Goal: Task Accomplishment & Management: Use online tool/utility

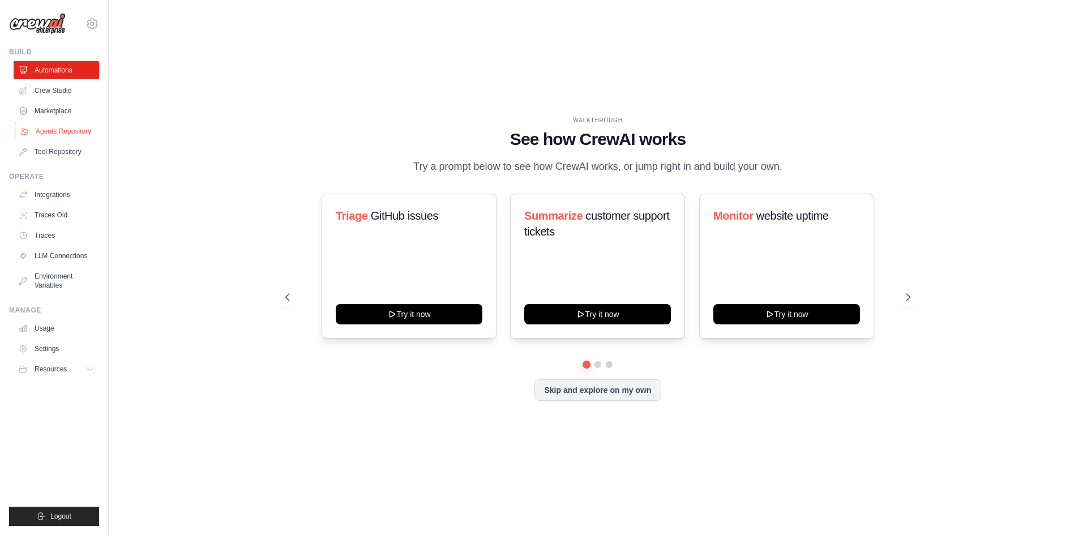
click at [55, 127] on link "Agents Repository" at bounding box center [58, 131] width 86 height 18
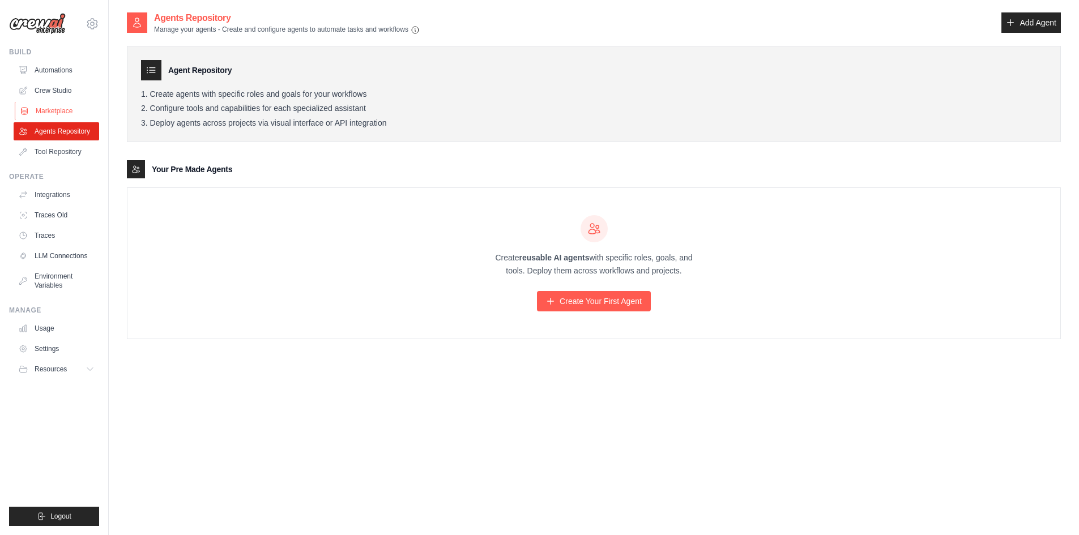
click at [54, 109] on link "Marketplace" at bounding box center [58, 111] width 86 height 18
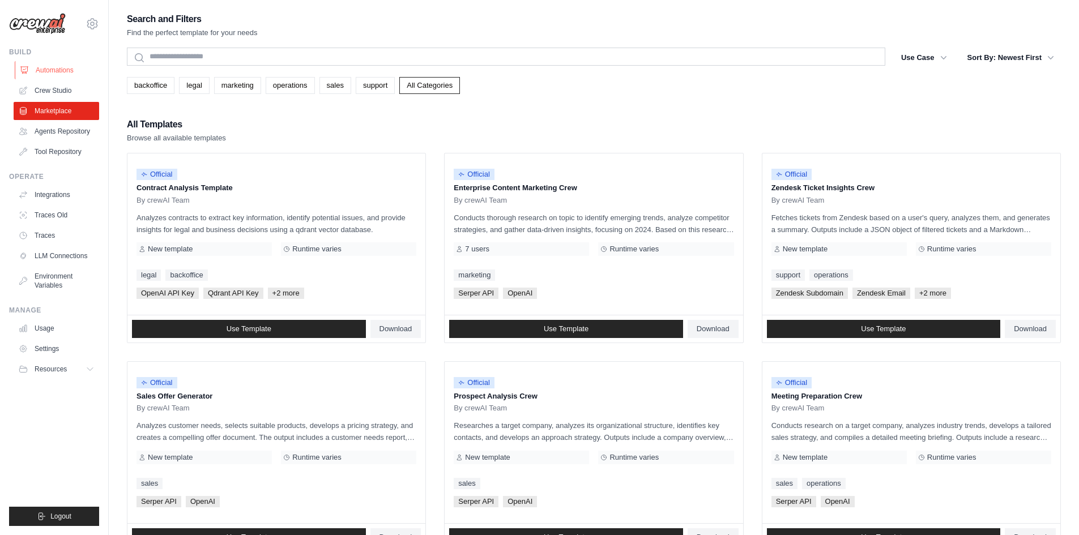
click at [48, 69] on link "Automations" at bounding box center [58, 70] width 86 height 18
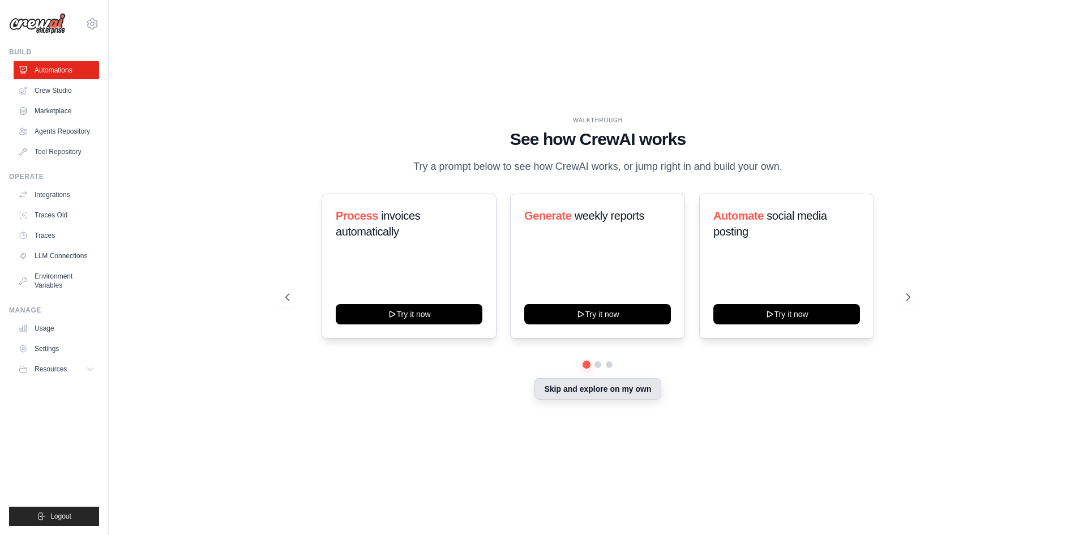
click at [615, 395] on button "Skip and explore on my own" at bounding box center [598, 389] width 126 height 22
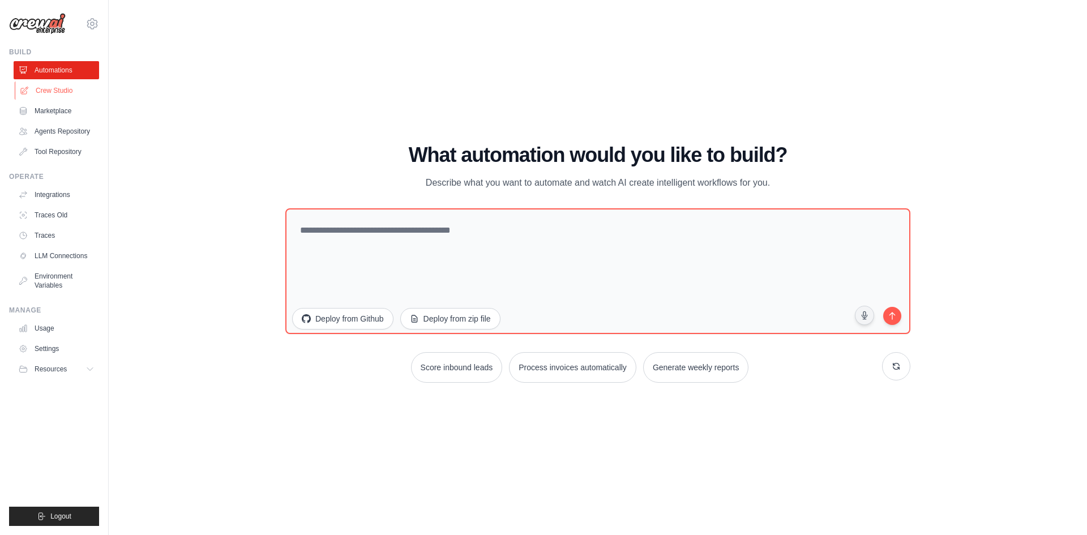
click at [57, 87] on link "Crew Studio" at bounding box center [58, 91] width 86 height 18
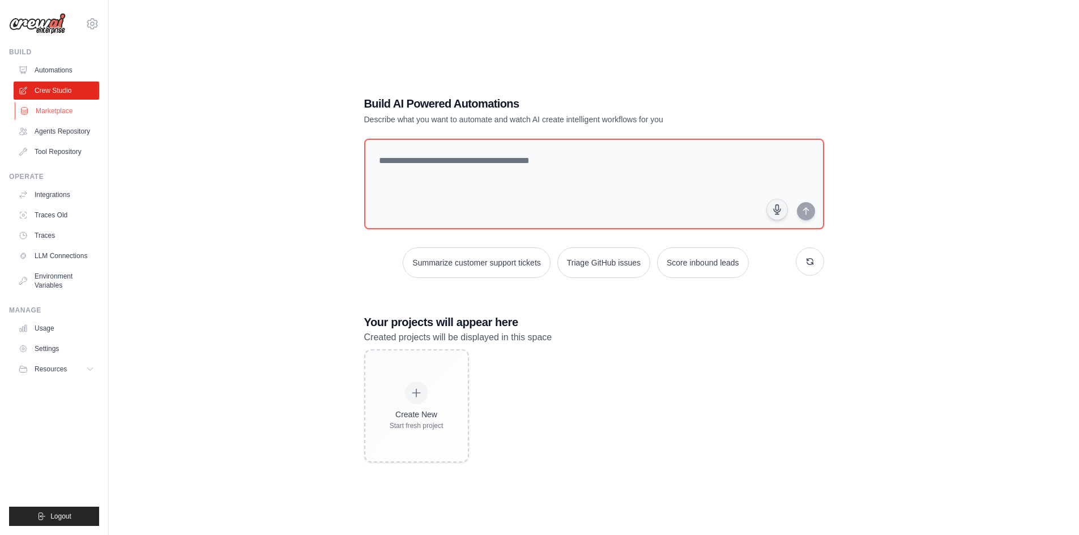
click at [54, 110] on link "Marketplace" at bounding box center [58, 111] width 86 height 18
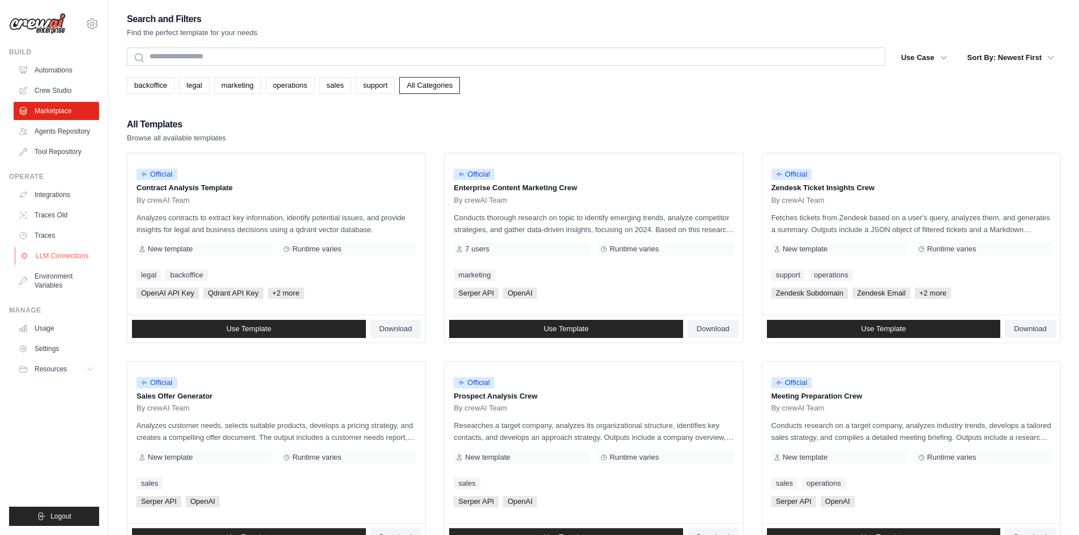
click at [75, 254] on link "LLM Connections" at bounding box center [58, 256] width 86 height 18
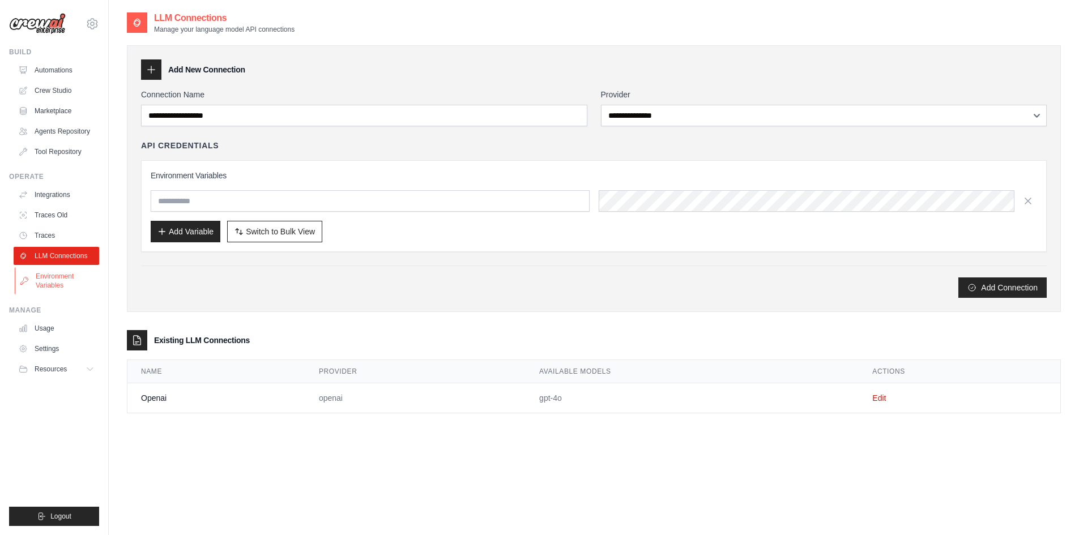
click at [42, 283] on link "Environment Variables" at bounding box center [58, 280] width 86 height 27
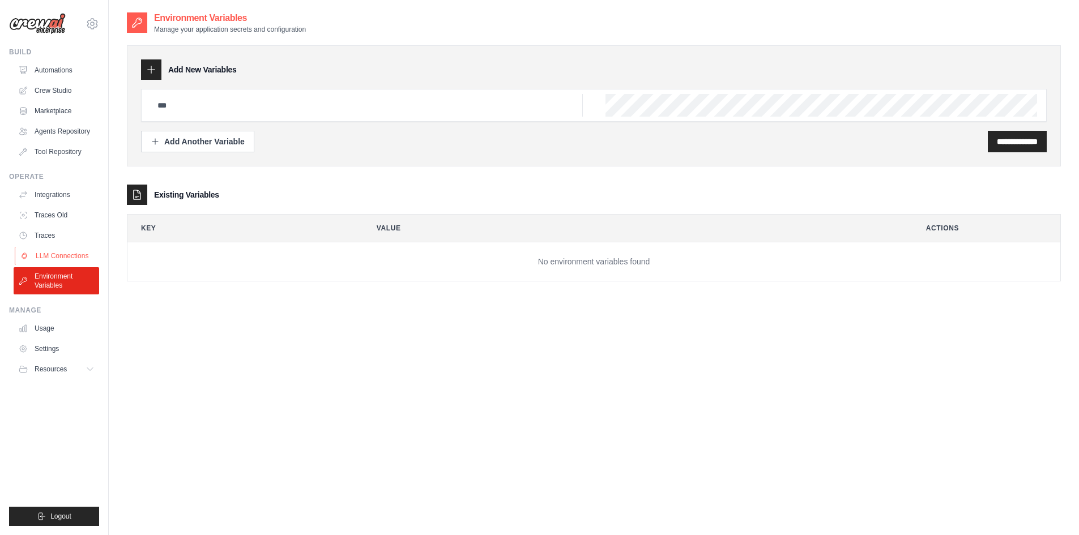
click at [52, 251] on link "LLM Connections" at bounding box center [58, 256] width 86 height 18
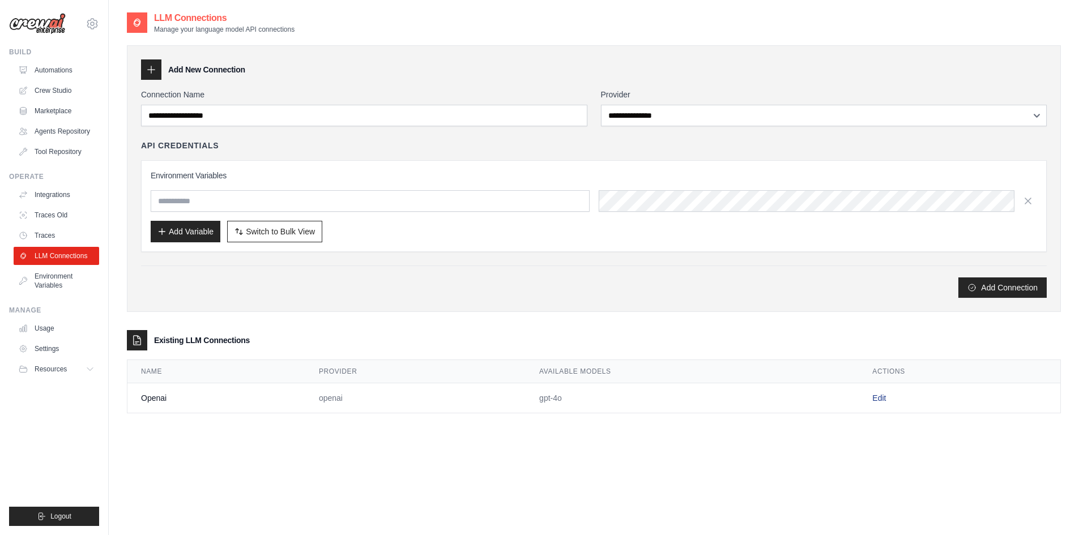
click at [876, 402] on link "Edit" at bounding box center [879, 398] width 14 height 9
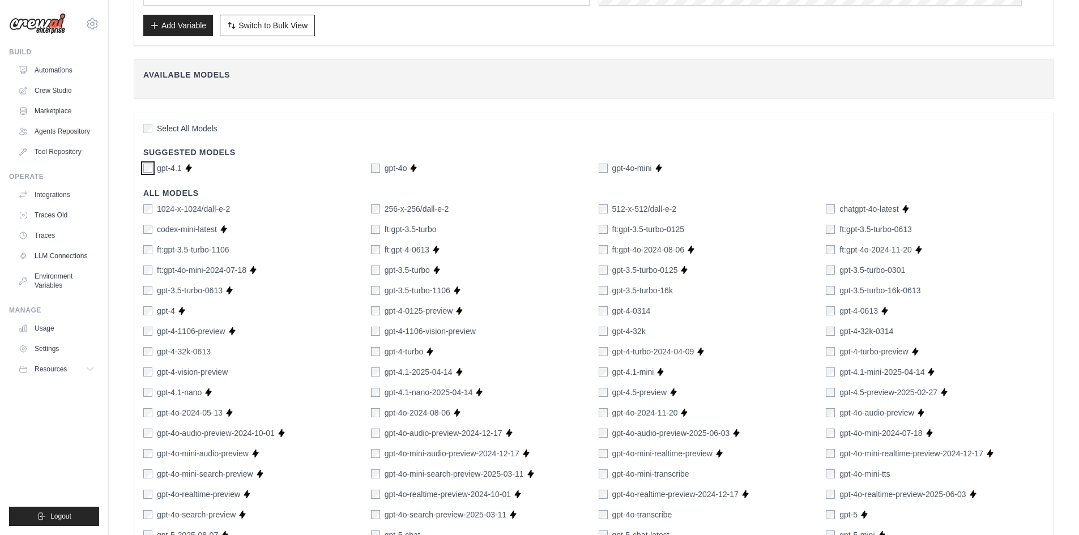
scroll to position [170, 0]
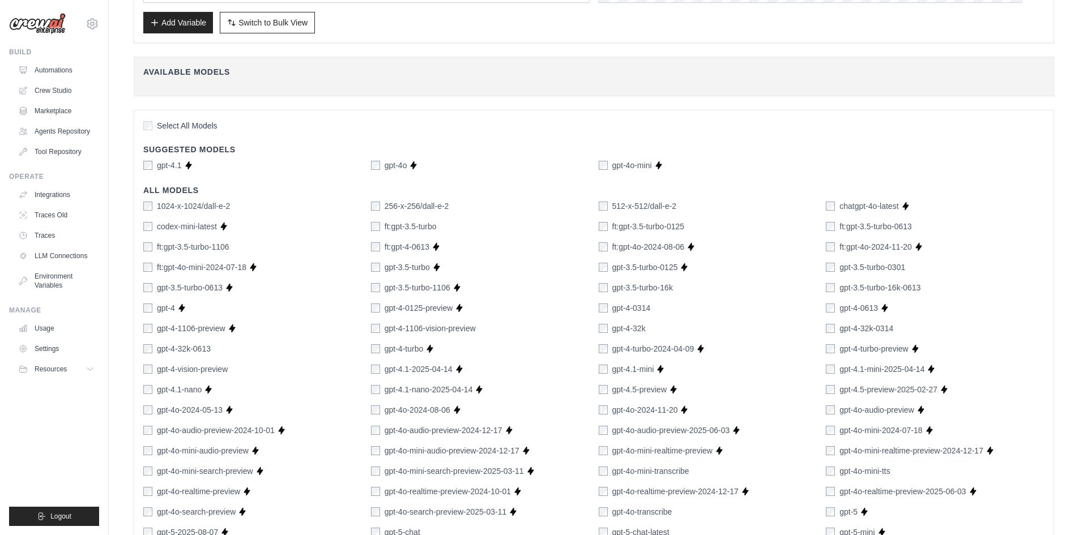
click at [716, 304] on div "gpt-4-0314" at bounding box center [708, 307] width 219 height 11
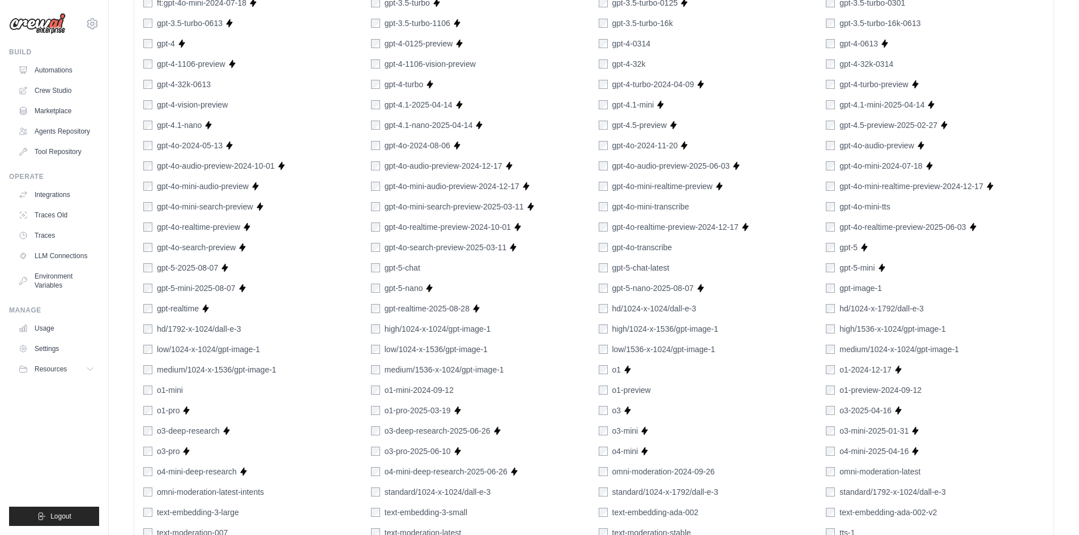
scroll to position [583, 0]
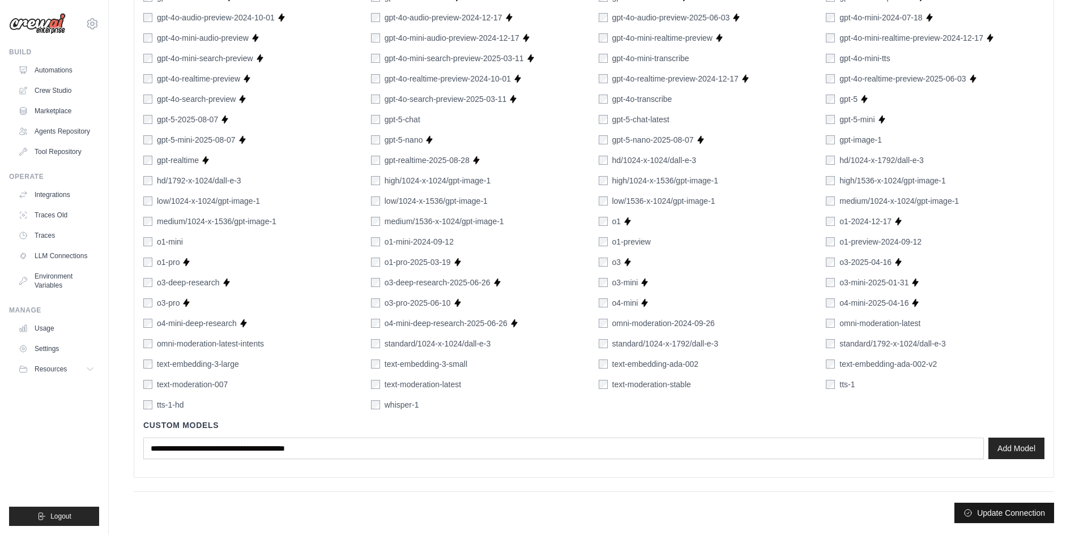
click at [967, 519] on button "Update Connection" at bounding box center [1004, 513] width 100 height 20
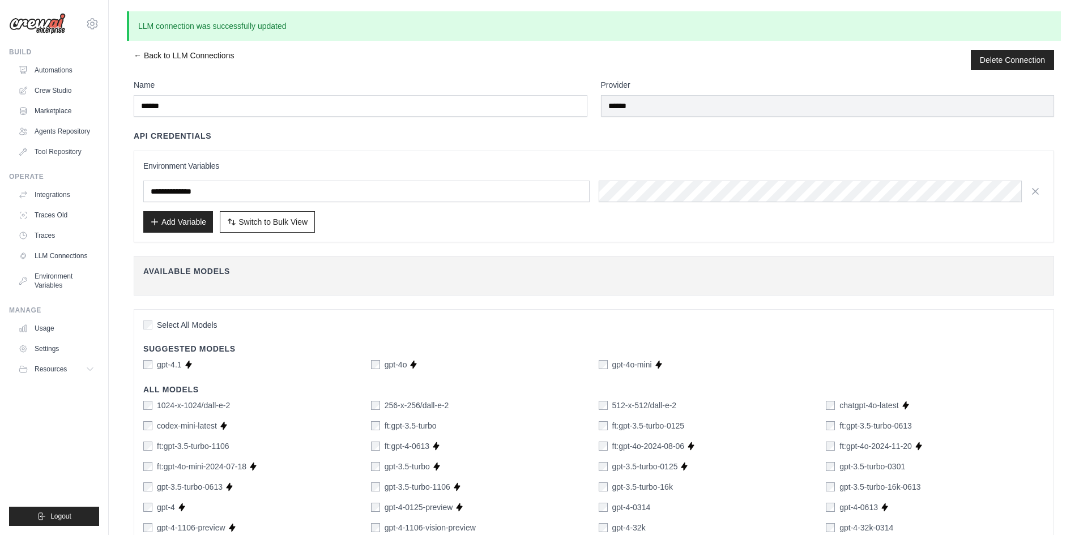
click at [142, 54] on link "← Back to LLM Connections" at bounding box center [184, 60] width 100 height 20
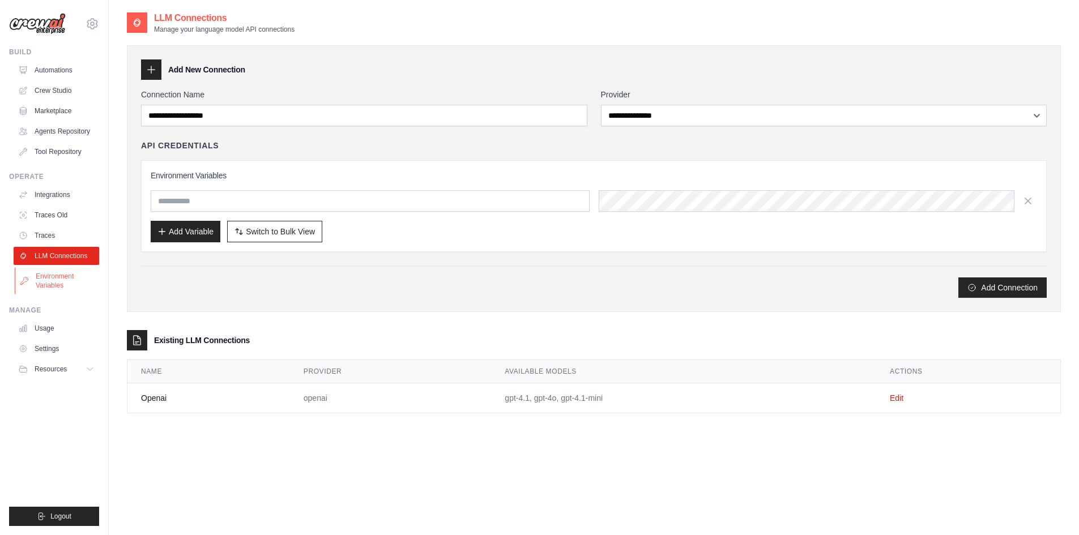
click at [46, 275] on link "Environment Variables" at bounding box center [58, 280] width 86 height 27
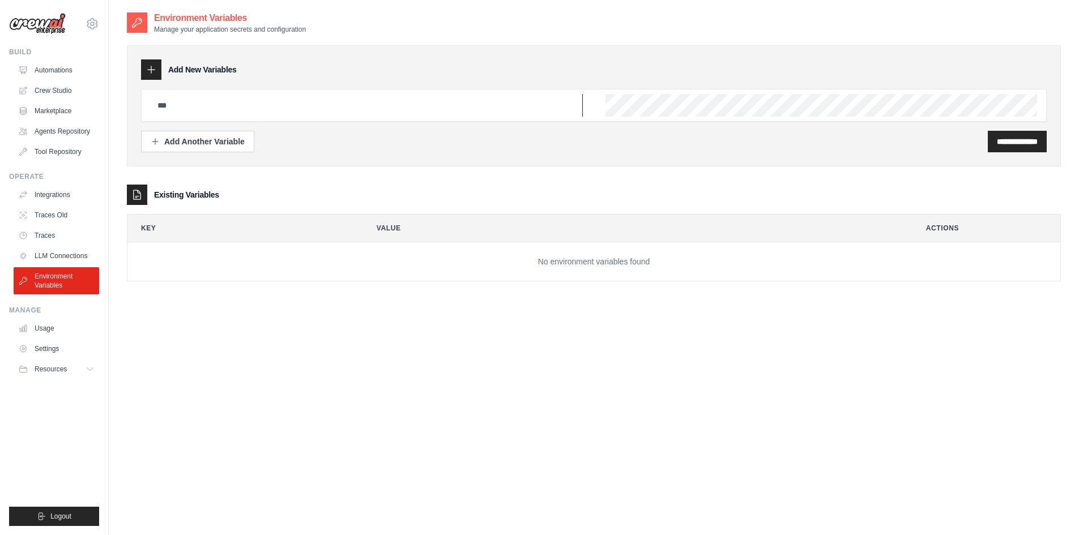
click at [194, 99] on input "text" at bounding box center [367, 105] width 432 height 23
click at [49, 197] on link "Integrations" at bounding box center [58, 195] width 86 height 18
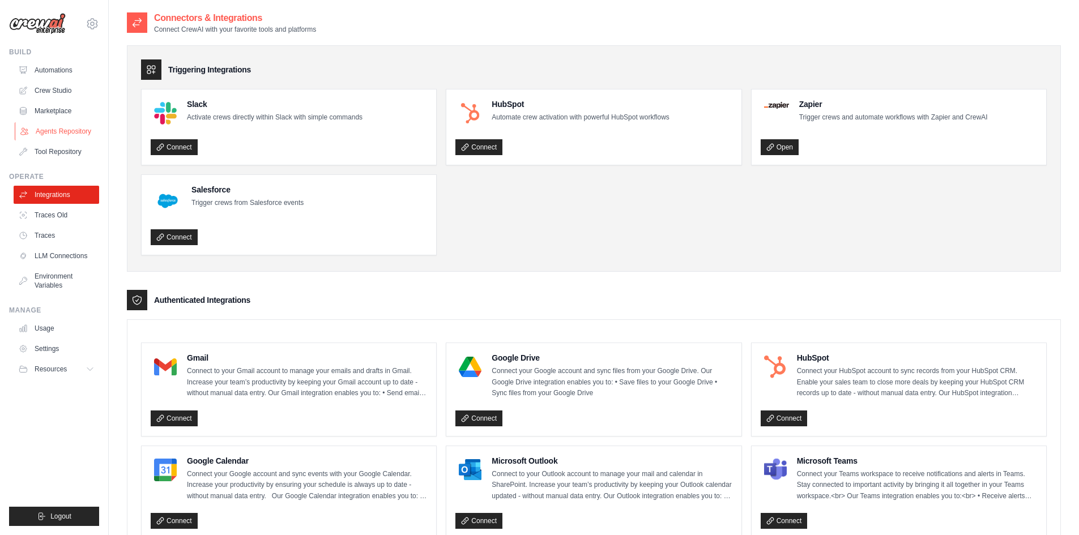
click at [50, 130] on link "Agents Repository" at bounding box center [58, 131] width 86 height 18
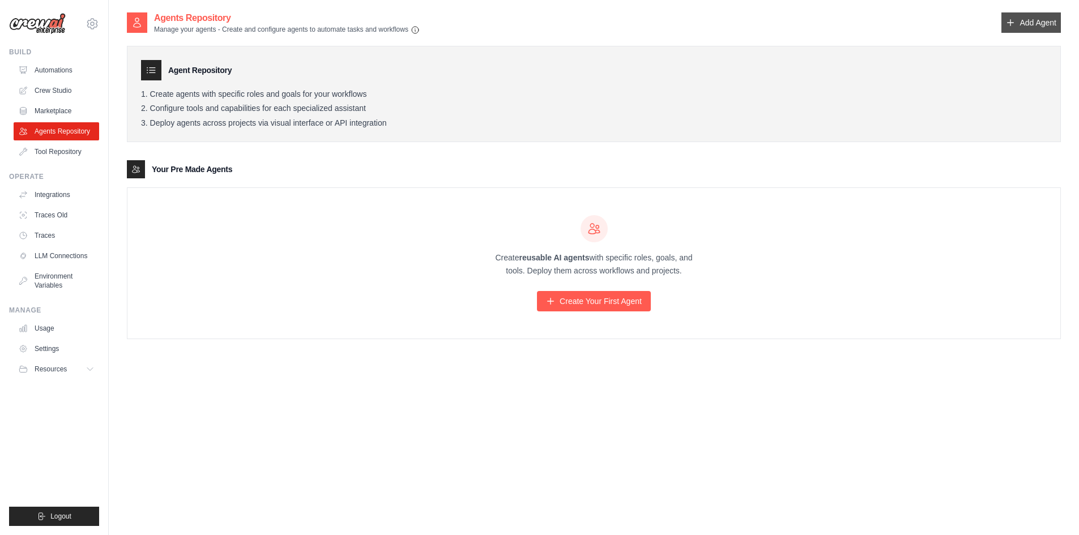
click at [1027, 22] on link "Add Agent" at bounding box center [1030, 22] width 59 height 20
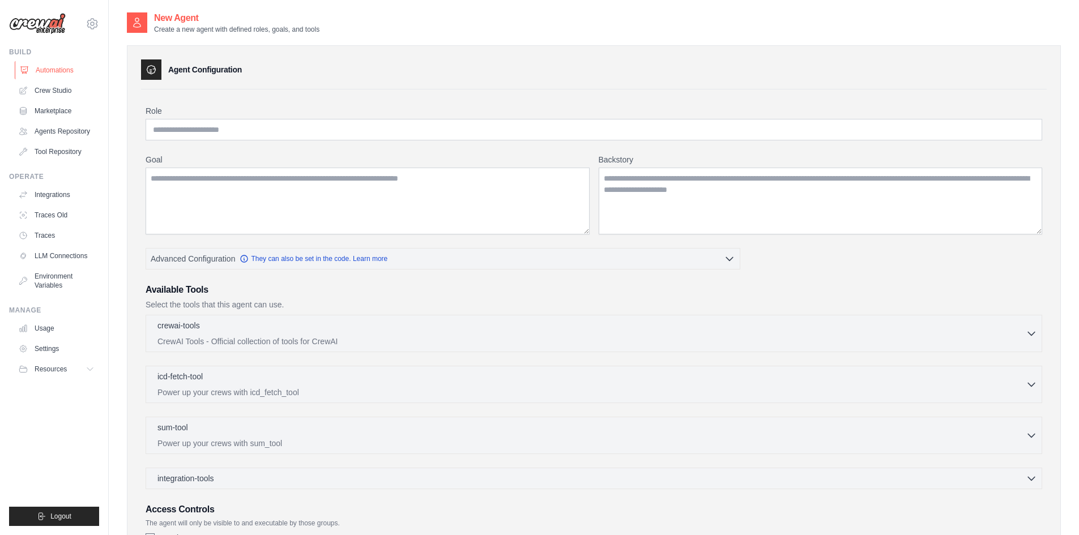
click at [59, 69] on link "Automations" at bounding box center [58, 70] width 86 height 18
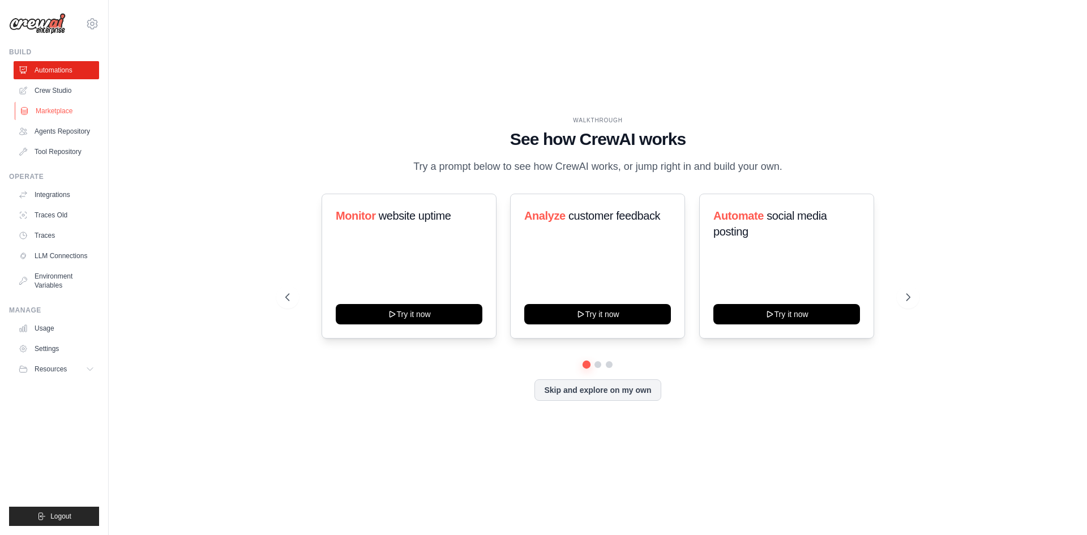
click at [53, 104] on link "Marketplace" at bounding box center [58, 111] width 86 height 18
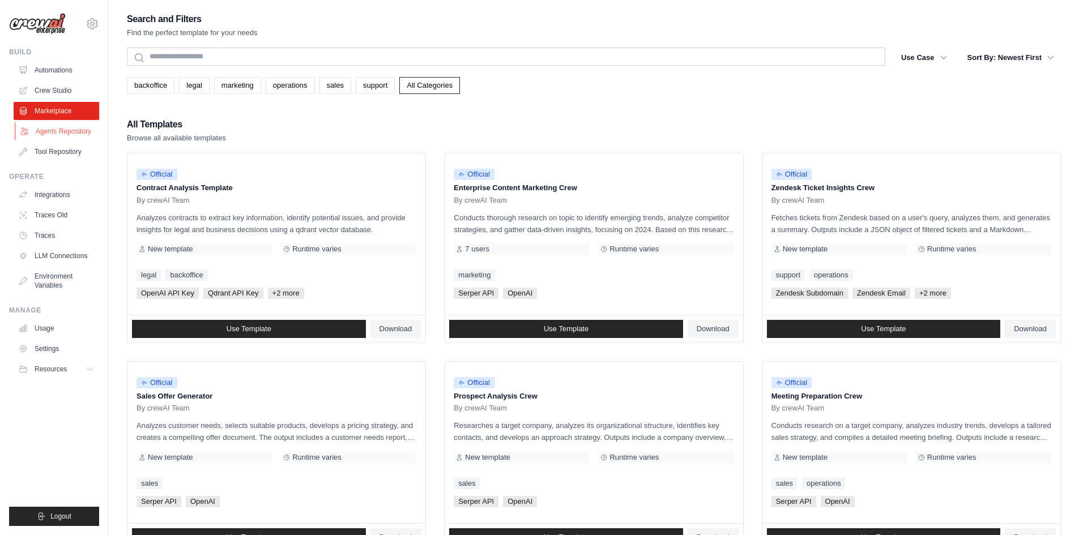
click at [49, 124] on link "Agents Repository" at bounding box center [58, 131] width 86 height 18
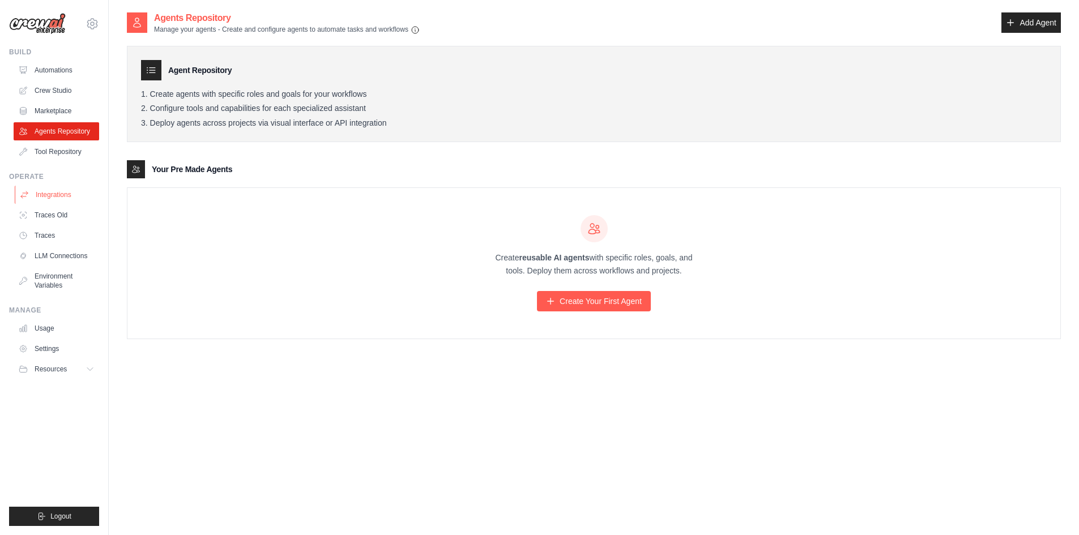
click at [46, 195] on link "Integrations" at bounding box center [58, 195] width 86 height 18
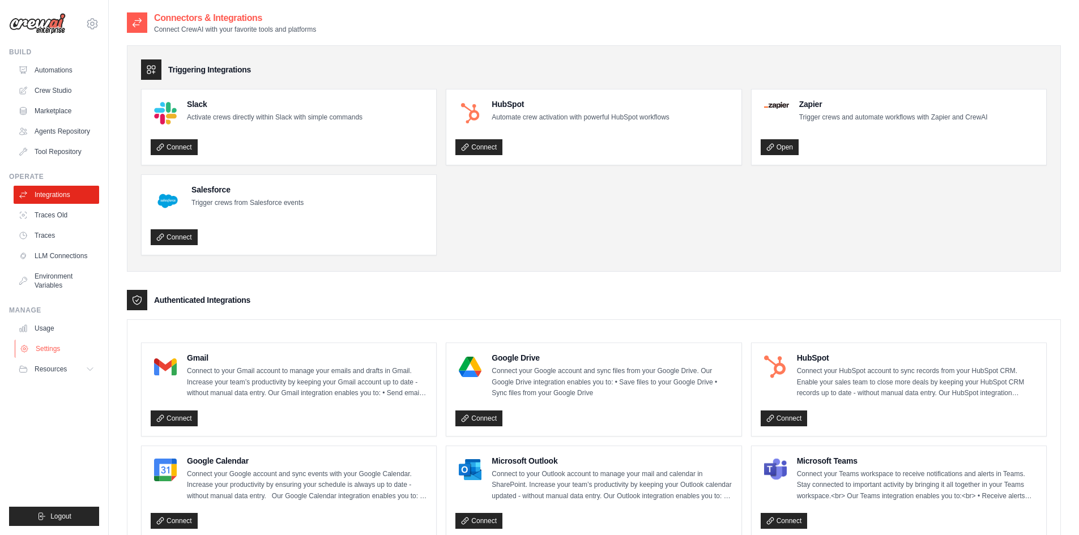
click at [59, 347] on link "Settings" at bounding box center [58, 349] width 86 height 18
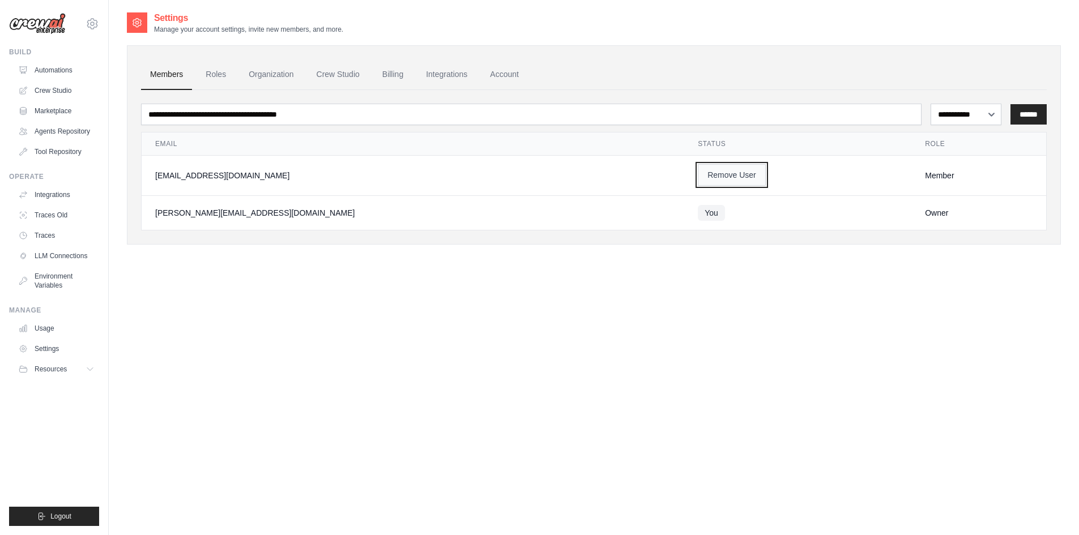
click at [705, 176] on button "Remove User" at bounding box center [732, 175] width 68 height 22
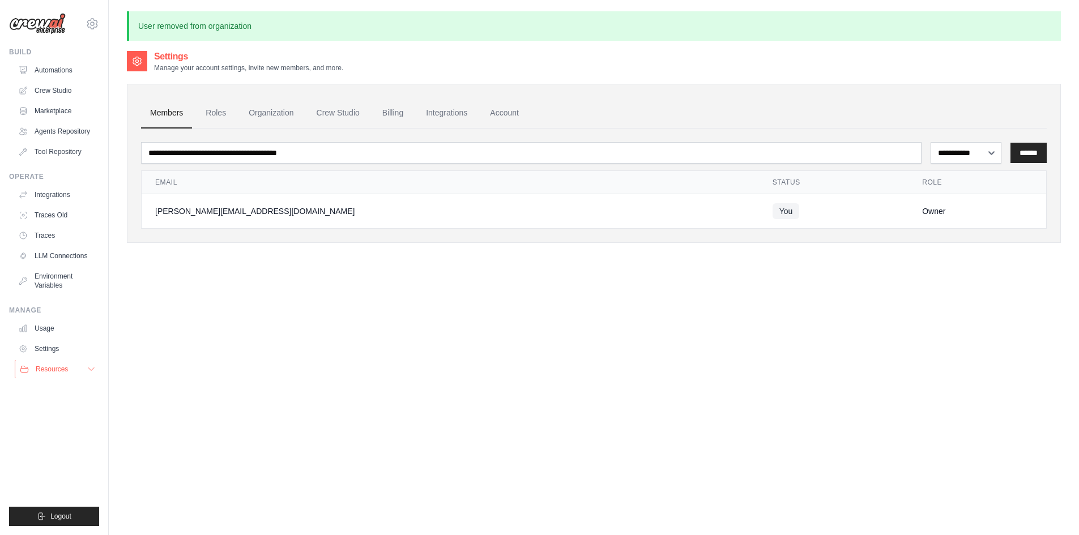
click at [52, 366] on span "Resources" at bounding box center [52, 369] width 32 height 9
click at [54, 439] on span "Video Tutorials" at bounding box center [62, 442] width 45 height 9
click at [53, 131] on link "Agents Repository" at bounding box center [58, 131] width 86 height 18
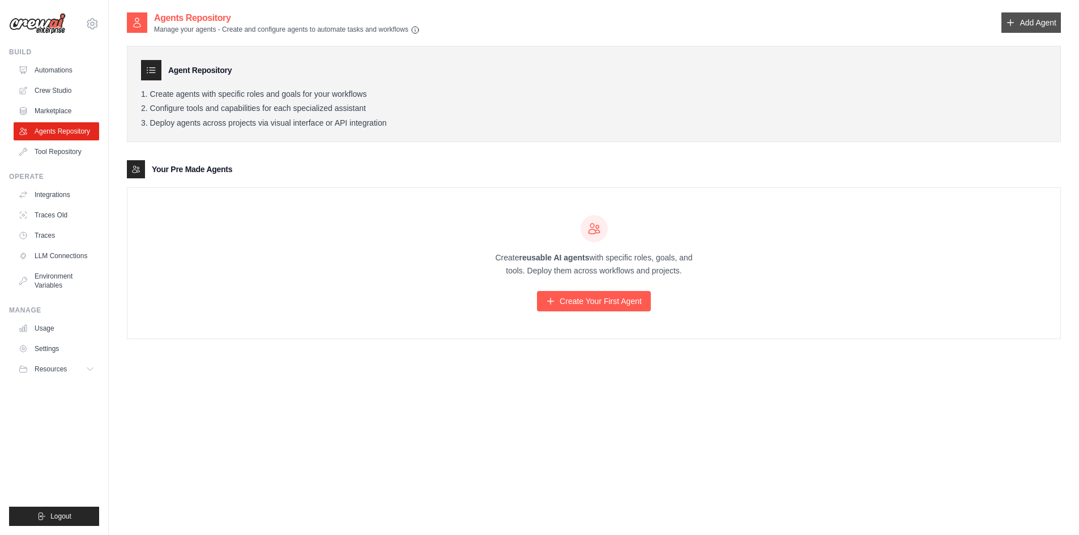
click at [1044, 23] on link "Add Agent" at bounding box center [1030, 22] width 59 height 20
click at [58, 73] on link "Automations" at bounding box center [58, 70] width 86 height 18
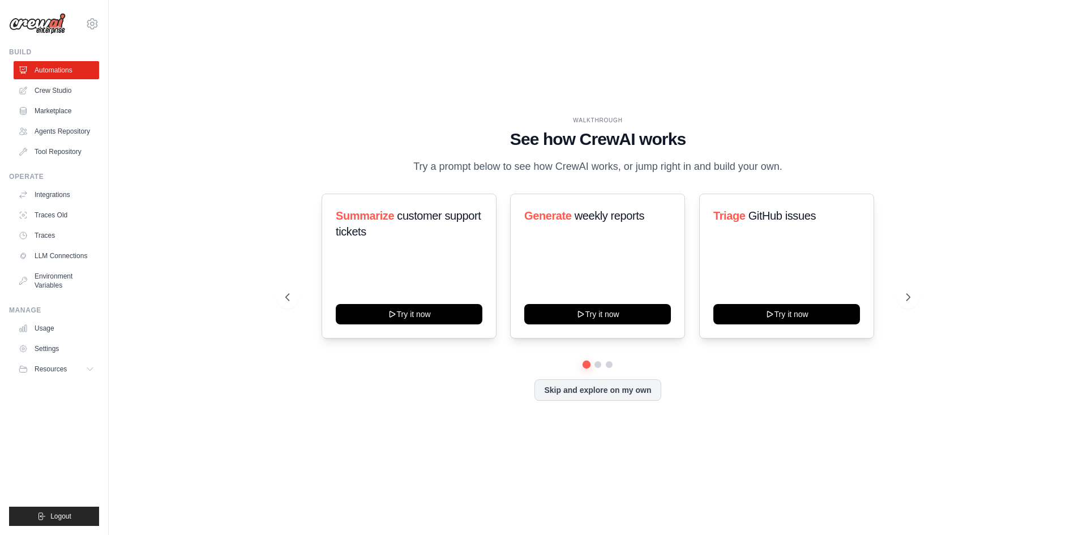
click at [598, 411] on div "WALKTHROUGH See how [PERSON_NAME] works Try a prompt below to see how [PERSON_N…" at bounding box center [598, 267] width 652 height 302
click at [597, 398] on button "Skip and explore on my own" at bounding box center [598, 389] width 126 height 22
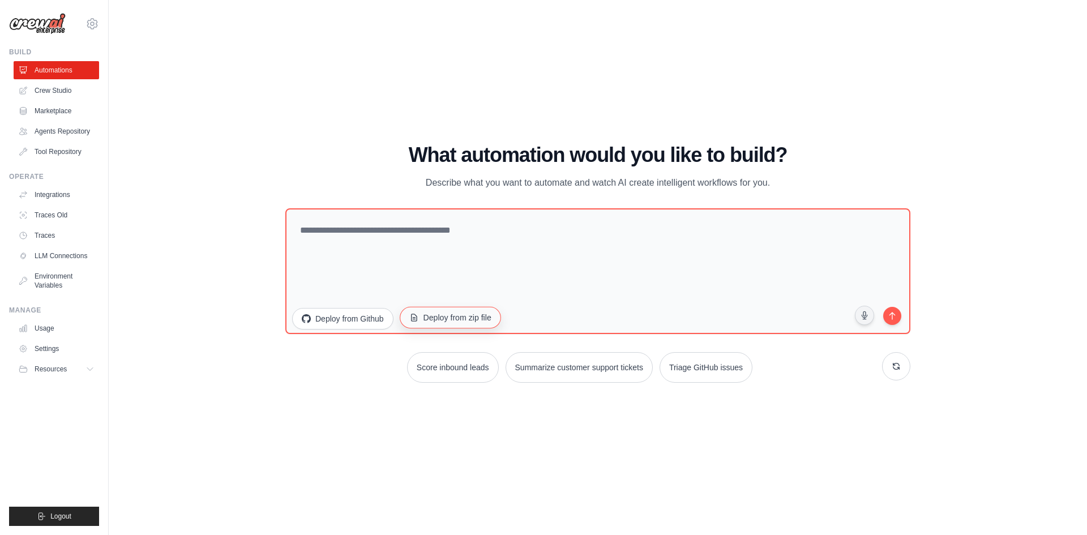
click at [475, 317] on button "Deploy from zip file" at bounding box center [450, 317] width 101 height 22
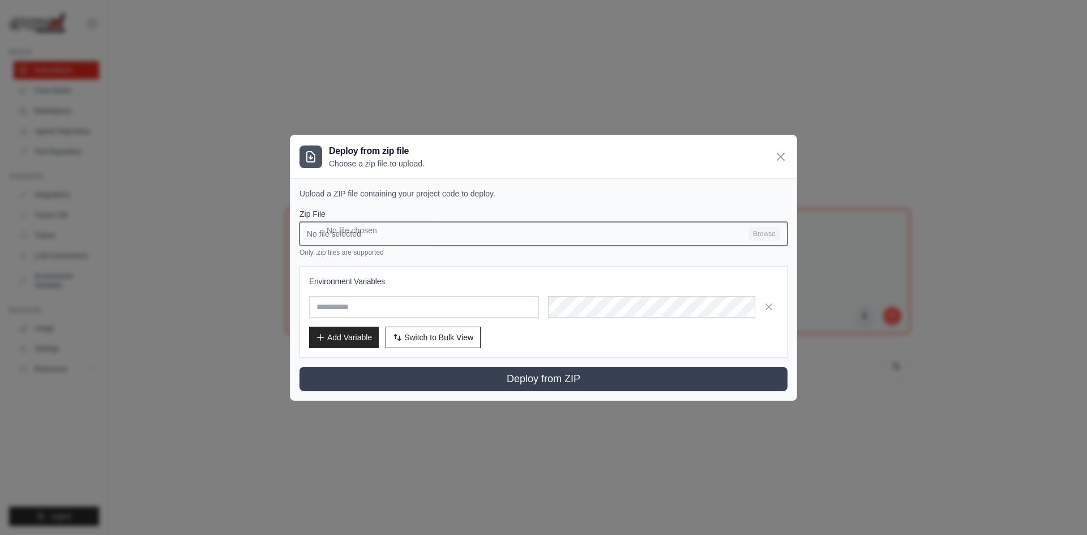
click at [759, 229] on input "No file selected Browse" at bounding box center [544, 234] width 488 height 24
type input "**********"
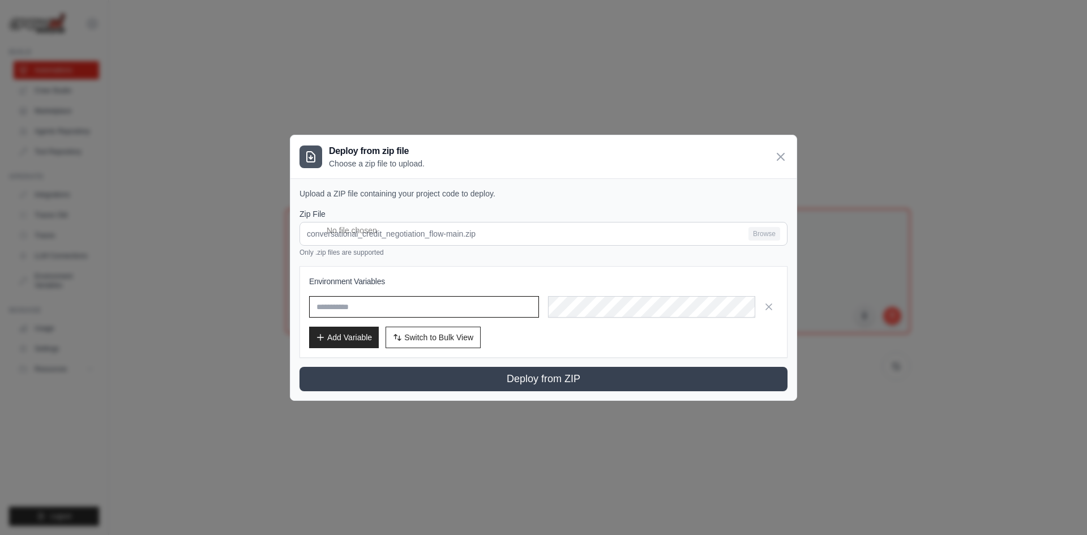
click at [404, 304] on input "text" at bounding box center [424, 307] width 230 height 22
click at [779, 161] on icon at bounding box center [781, 157] width 14 height 14
